Goal: Check status

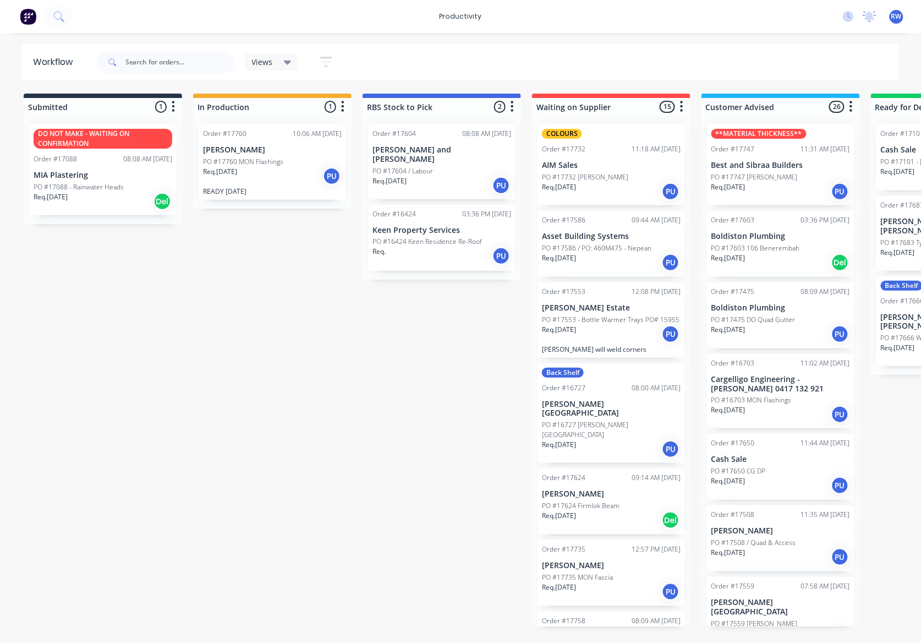
scroll to position [807, 0]
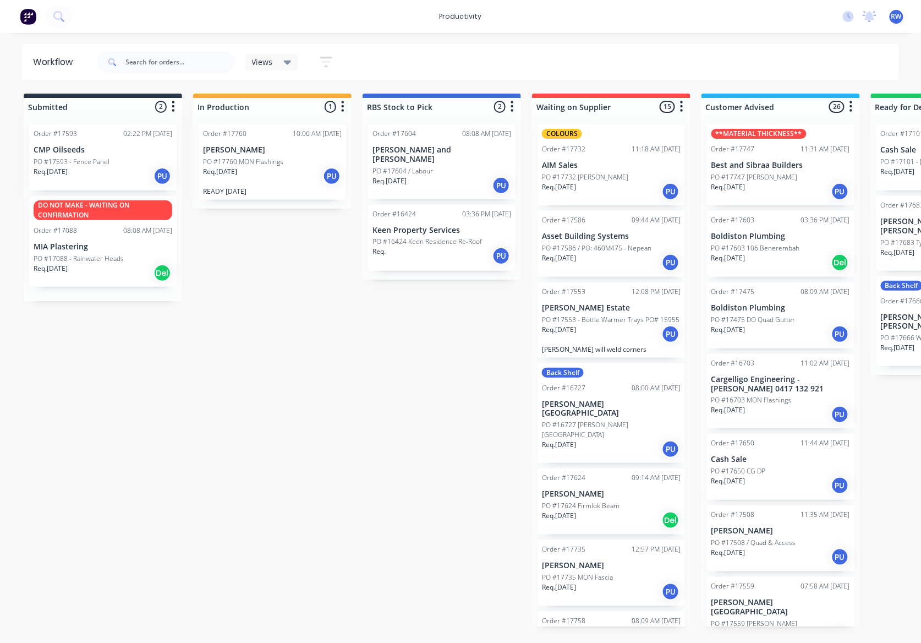
click at [110, 172] on div "Order #17593 02:22 PM 09/10/25 CMP Oilseeds PO #17593 - Fence Panel Req. 17/09/…" at bounding box center [103, 208] width 158 height 185
click at [126, 182] on div "Req. [DATE] PU" at bounding box center [103, 176] width 139 height 19
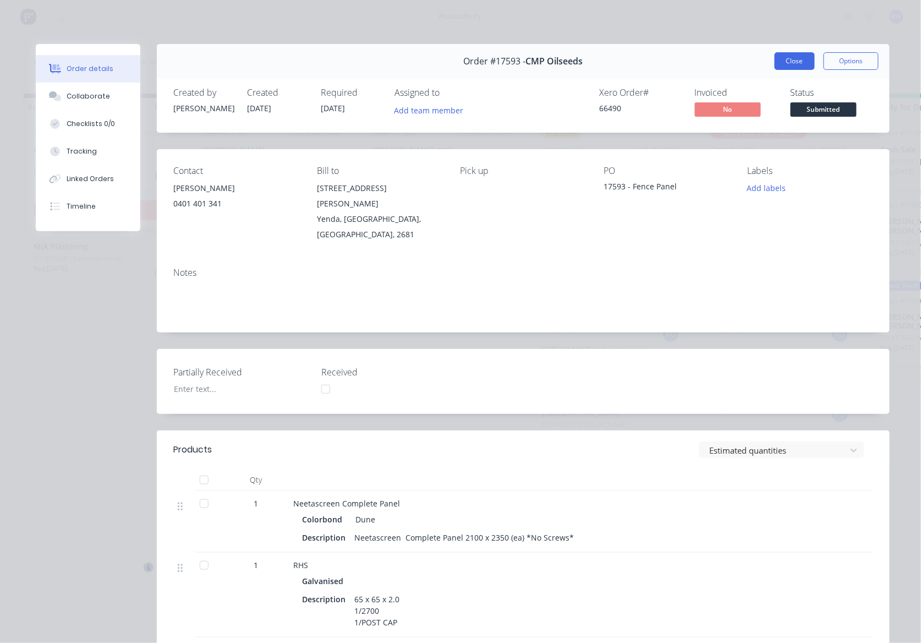
click at [791, 56] on button "Close" at bounding box center [795, 61] width 40 height 18
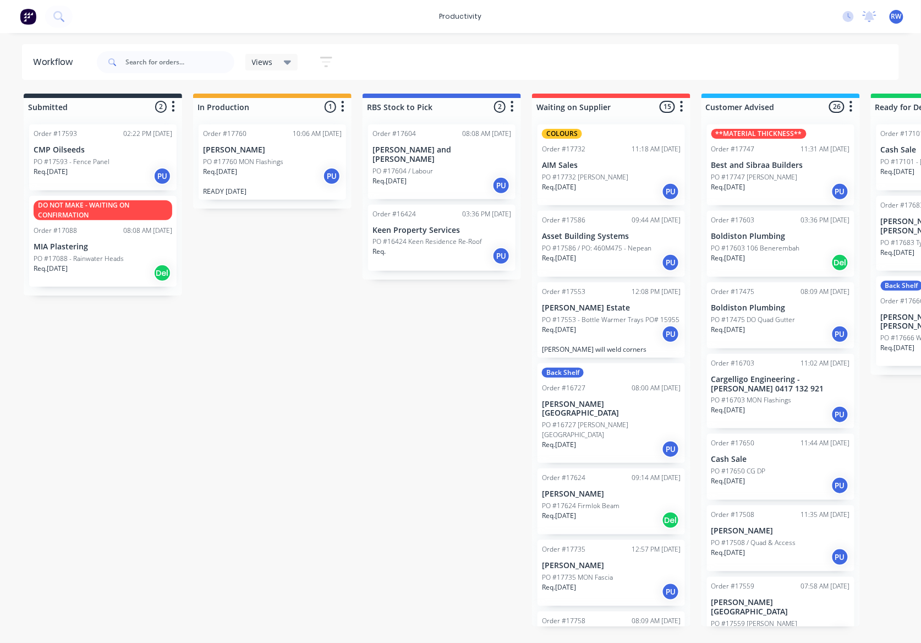
click at [289, 183] on div "Req. [DATE] PU" at bounding box center [272, 176] width 139 height 19
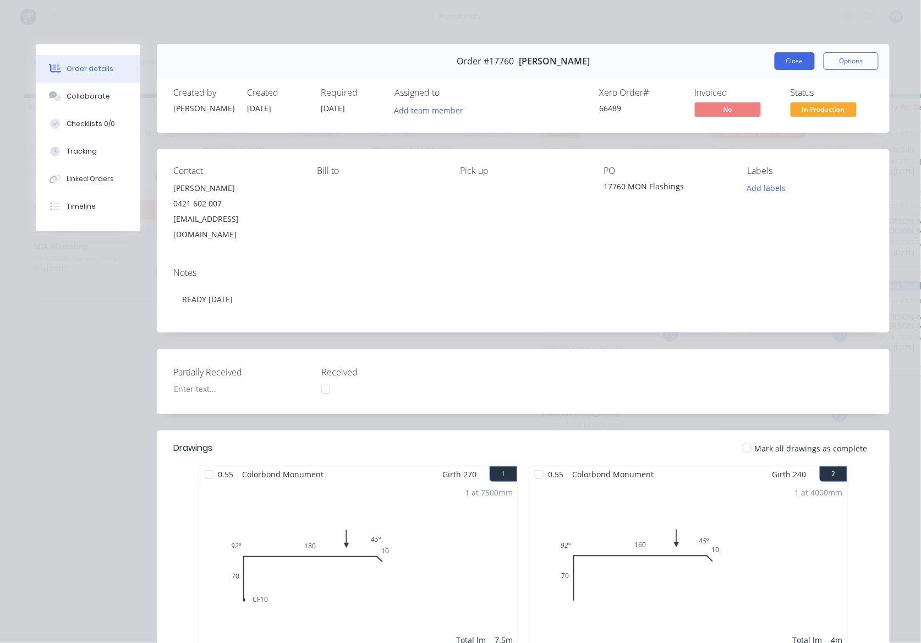
click at [793, 67] on button "Close" at bounding box center [795, 61] width 40 height 18
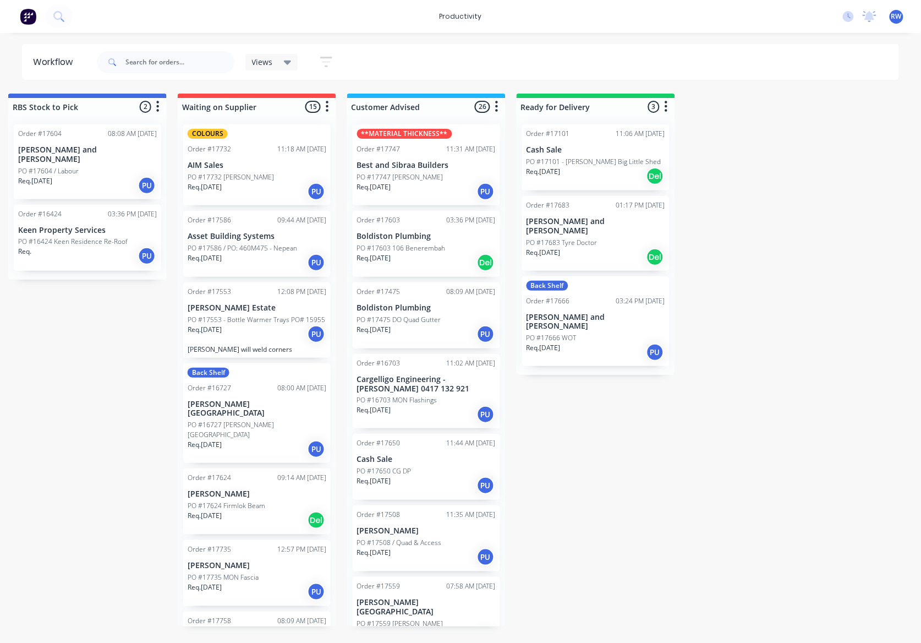
scroll to position [0, 359]
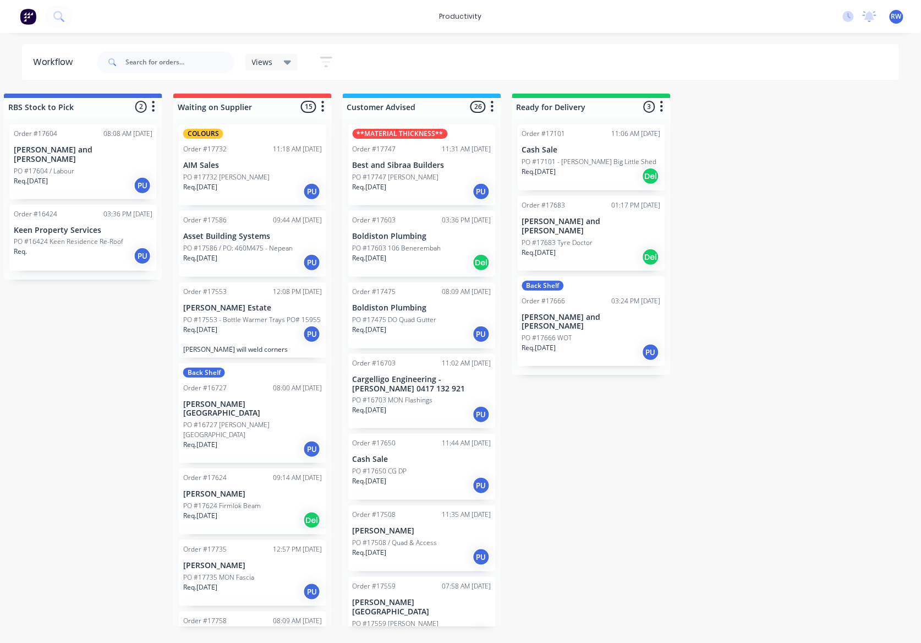
click at [412, 485] on div "Req. 24/09/25 PU" at bounding box center [422, 485] width 139 height 19
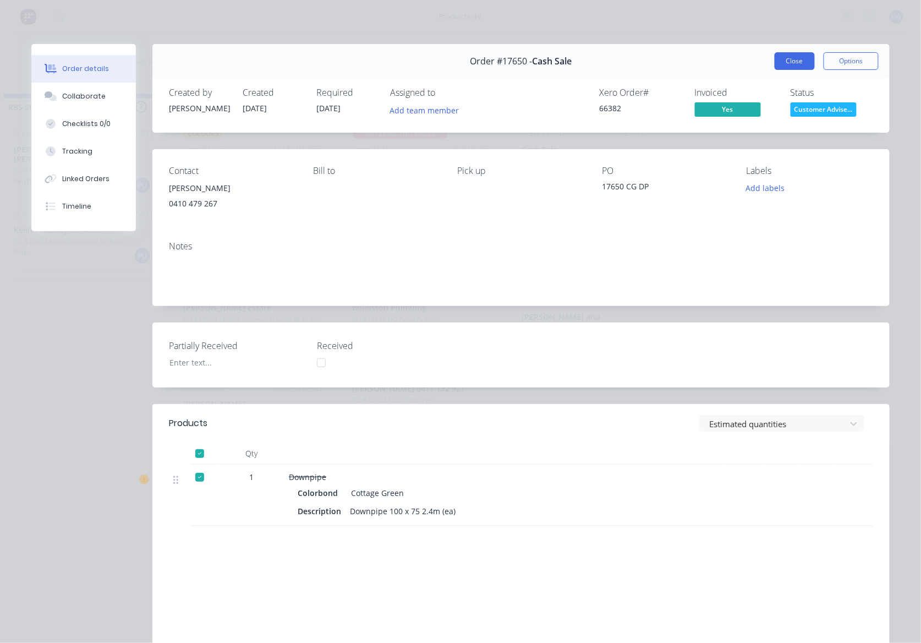
click at [785, 64] on button "Close" at bounding box center [795, 61] width 40 height 18
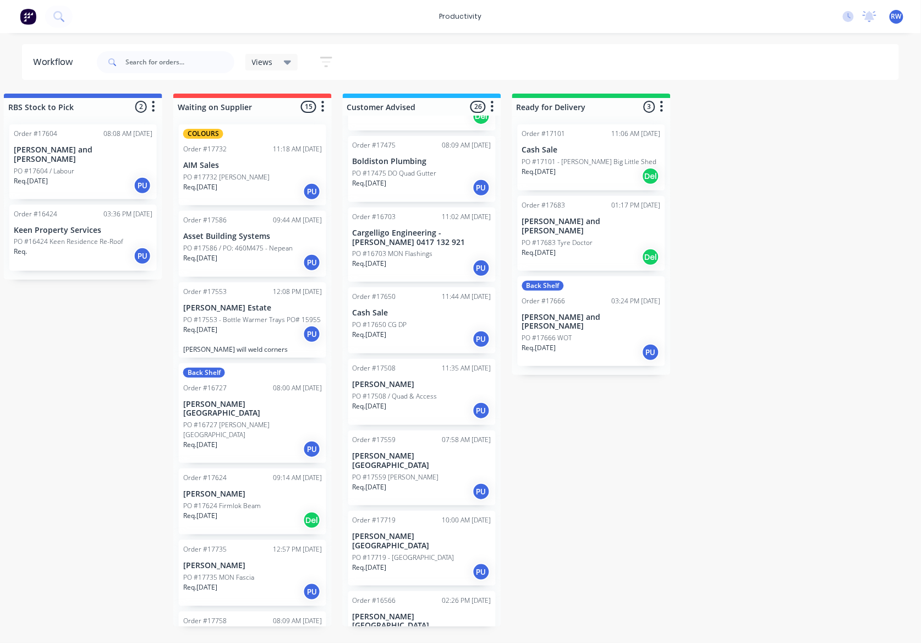
scroll to position [0, 0]
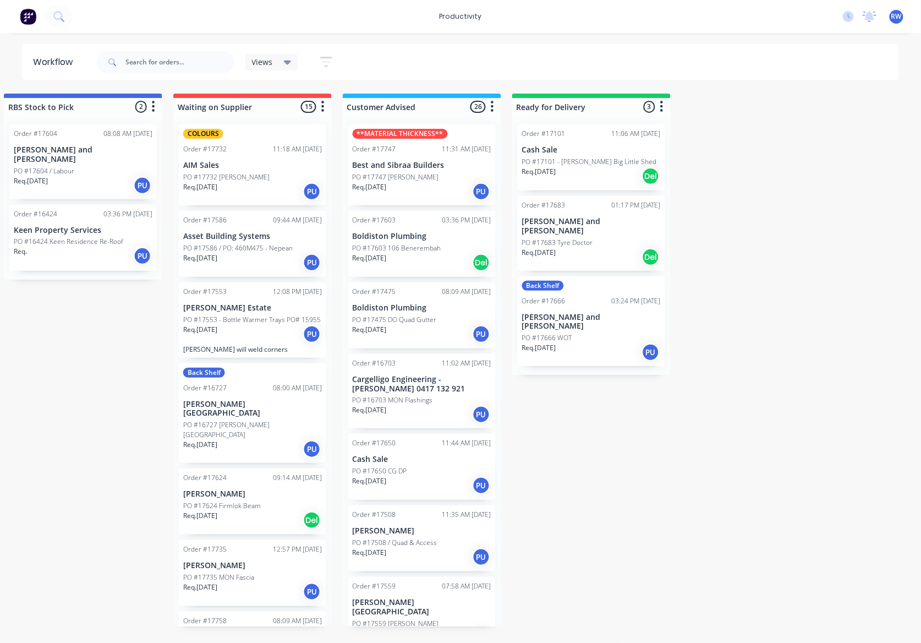
click at [415, 546] on p "PO #17508 / Quad & Access" at bounding box center [395, 543] width 85 height 10
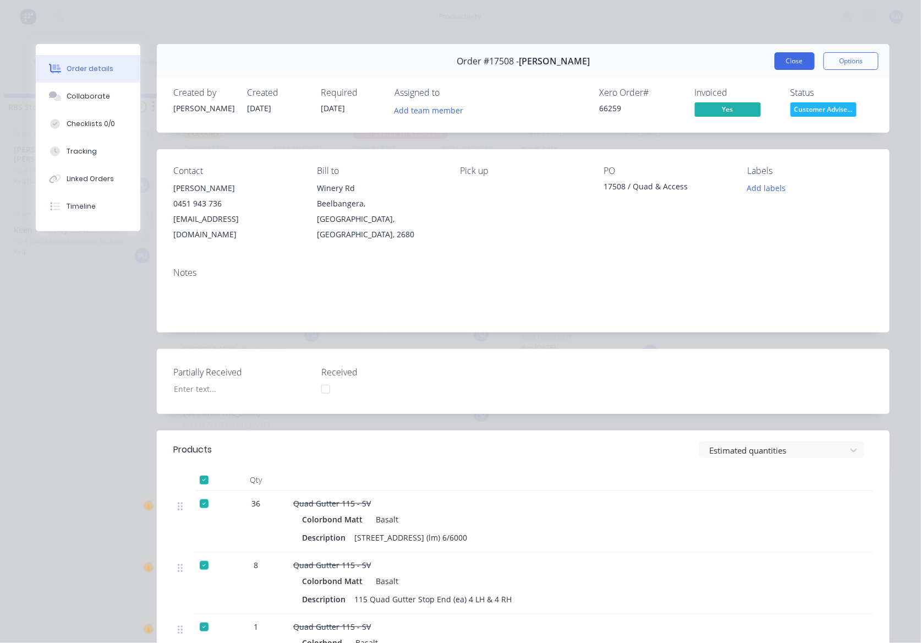
click at [796, 67] on button "Close" at bounding box center [795, 61] width 40 height 18
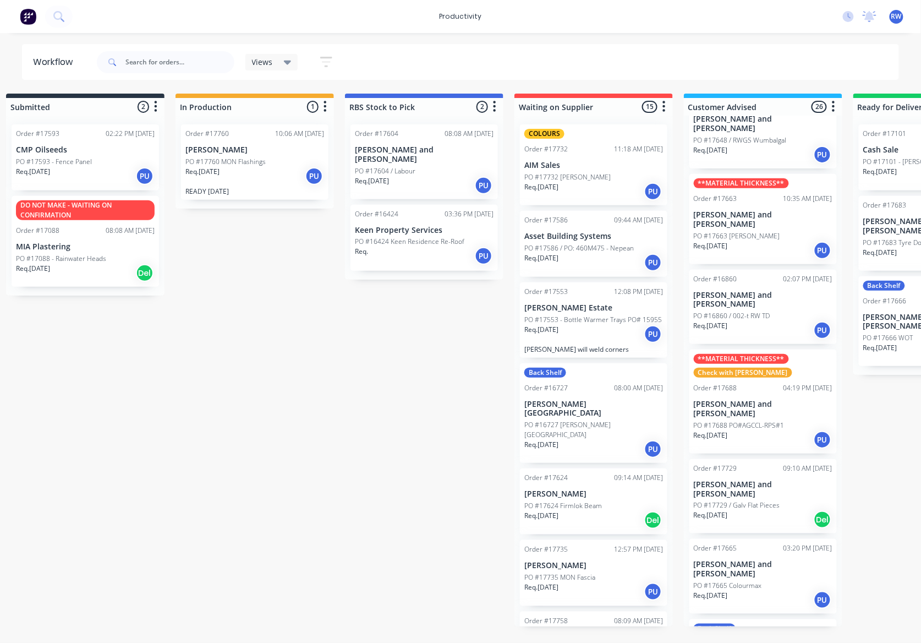
scroll to position [0, 4]
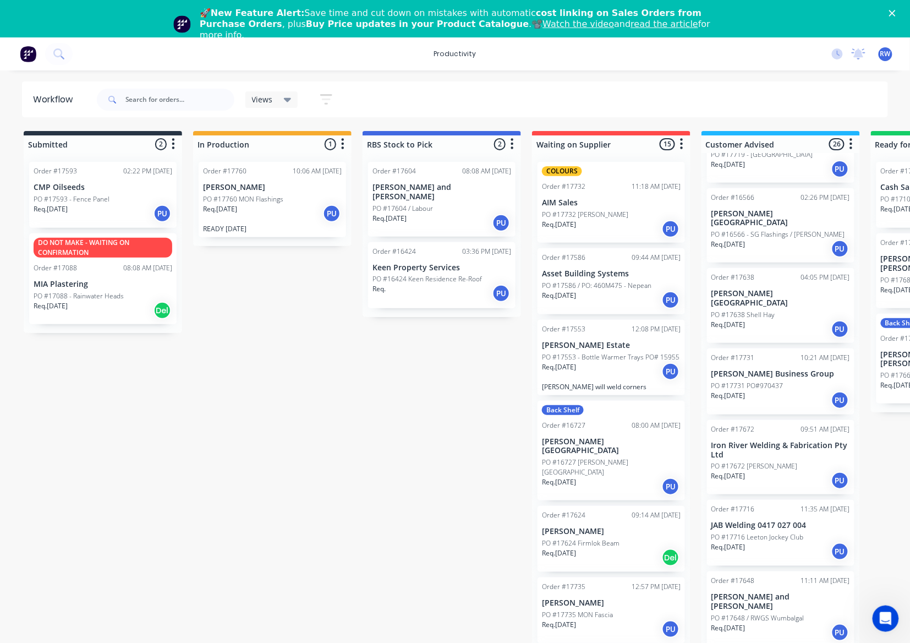
click at [119, 220] on div "Req. [DATE] PU" at bounding box center [103, 213] width 139 height 19
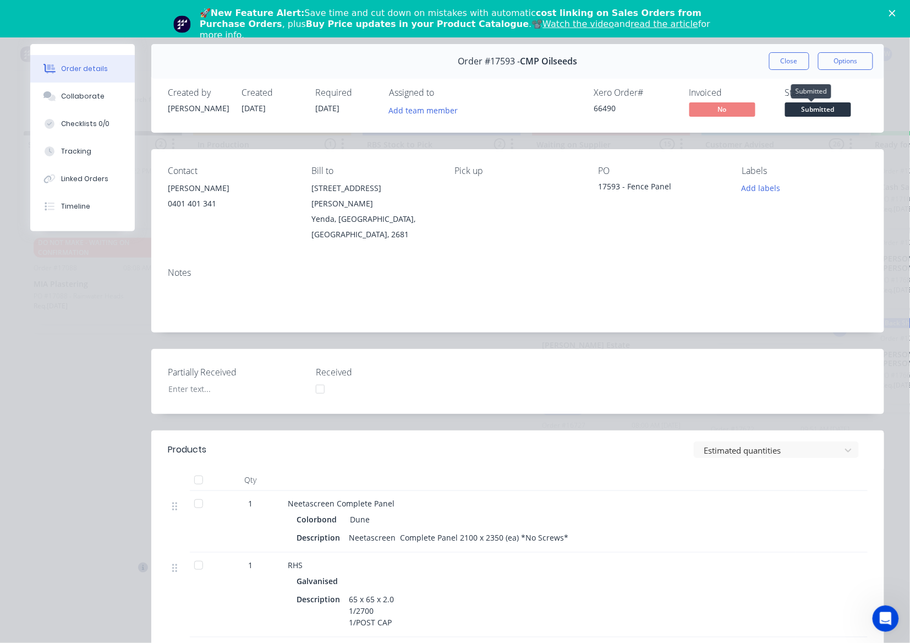
click at [816, 107] on span "Submitted" at bounding box center [818, 109] width 66 height 14
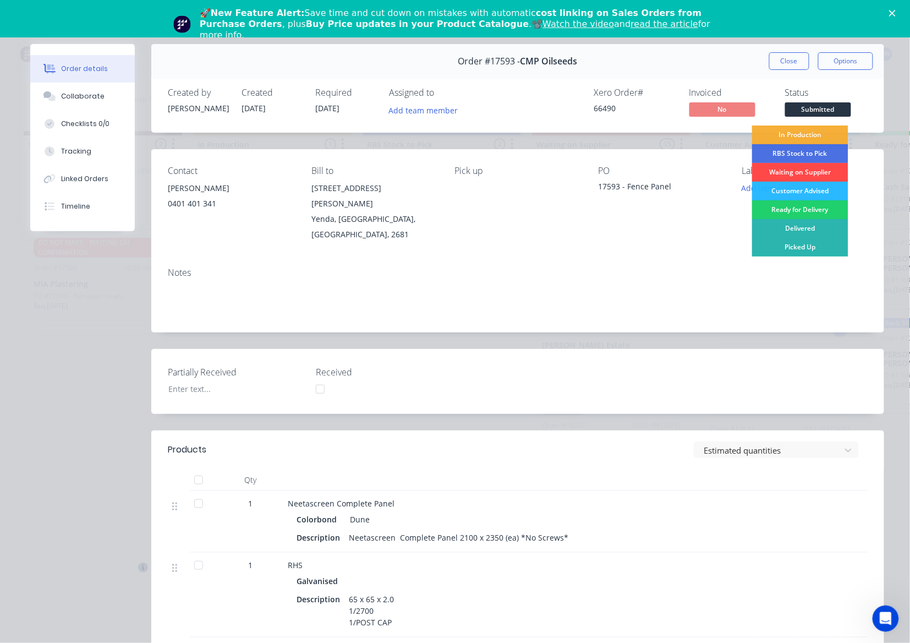
click at [799, 173] on div "Waiting on Supplier" at bounding box center [800, 172] width 96 height 19
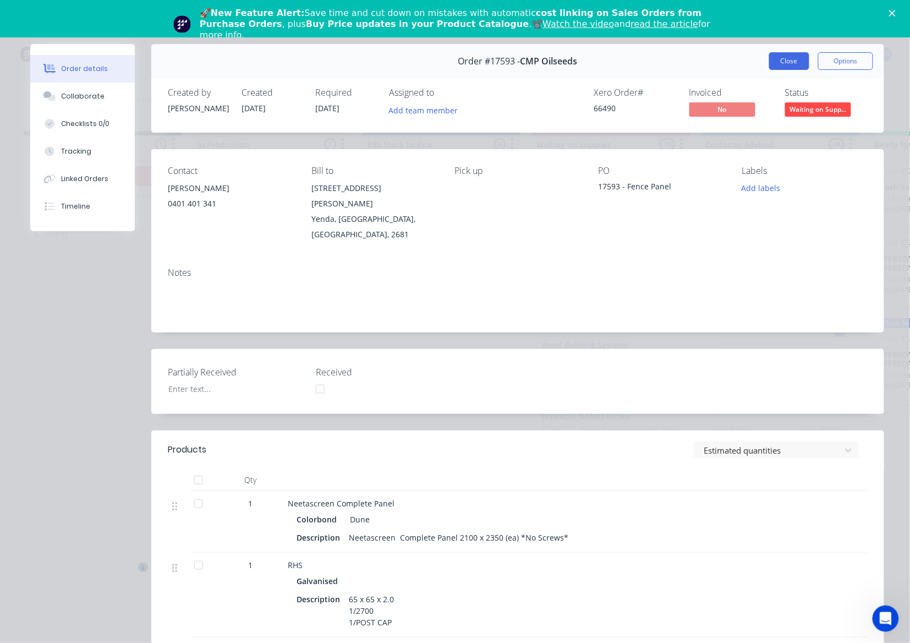
click at [769, 64] on button "Close" at bounding box center [789, 61] width 40 height 18
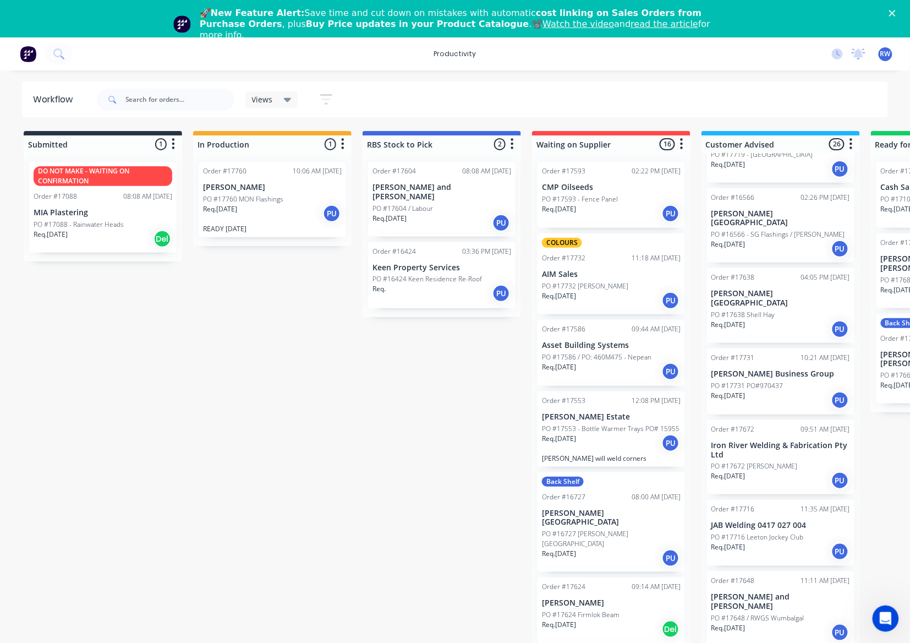
click at [249, 218] on div "Req. [DATE] PU" at bounding box center [272, 213] width 139 height 19
